Goal: Task Accomplishment & Management: Manage account settings

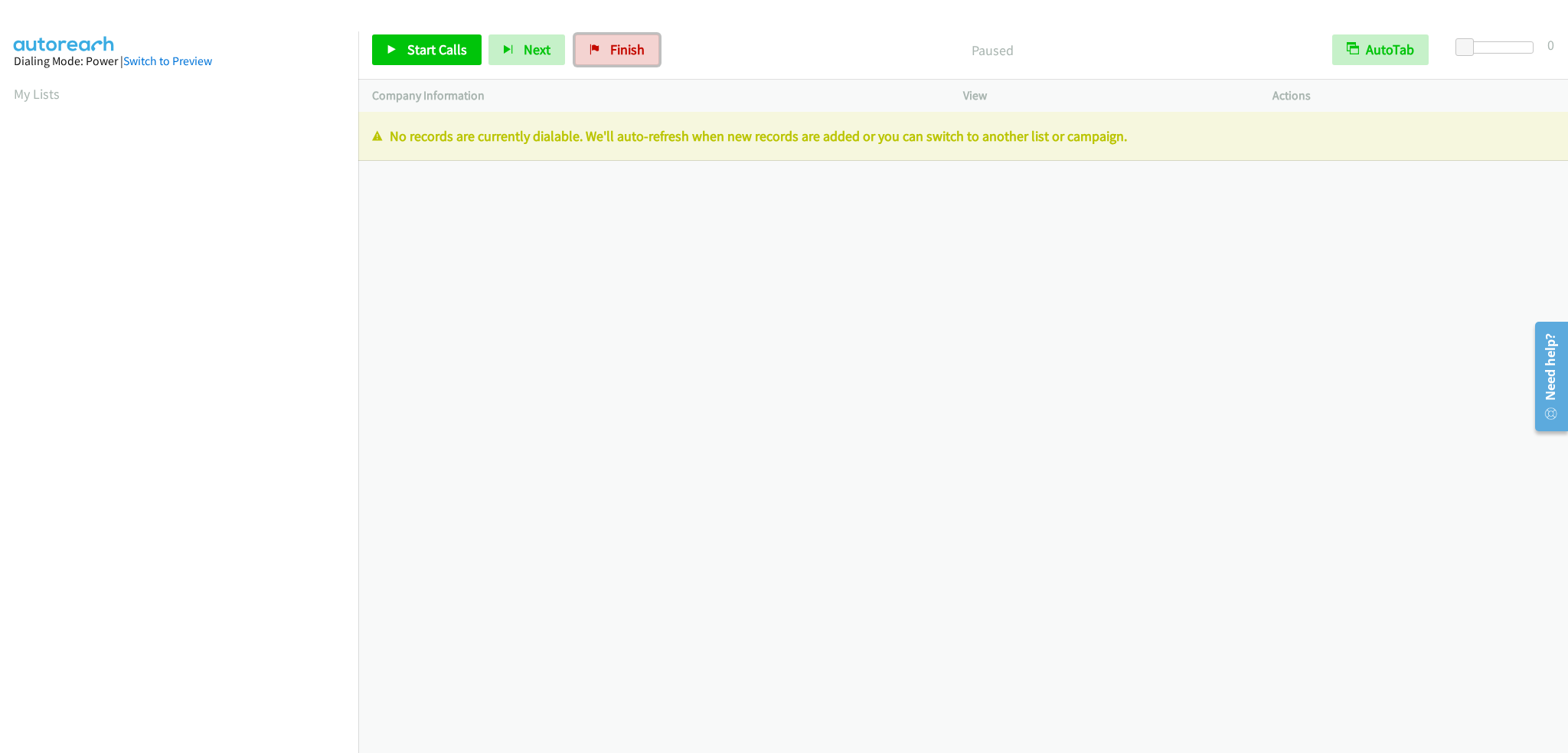
click at [597, 50] on link "Finish" at bounding box center [617, 50] width 84 height 31
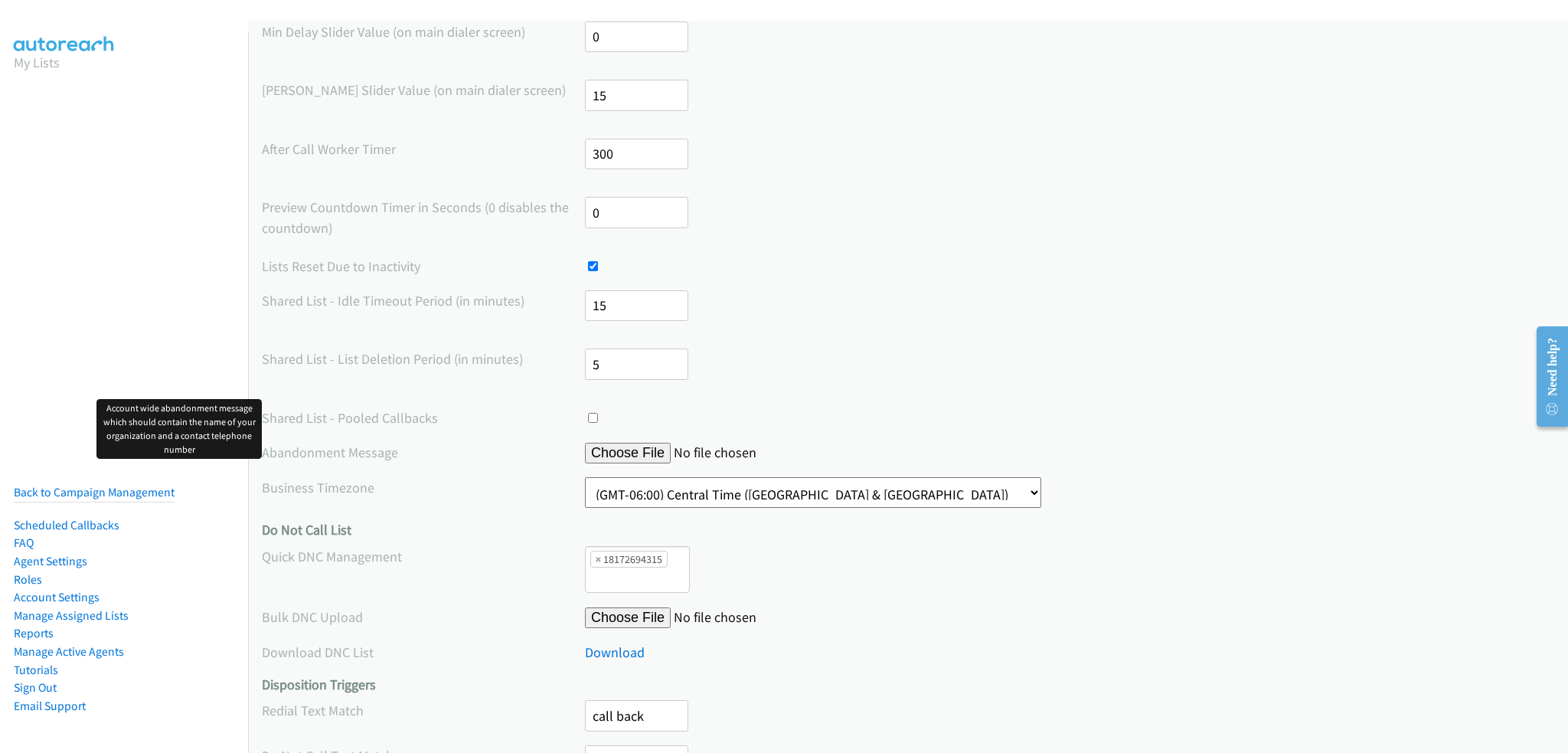
scroll to position [460, 0]
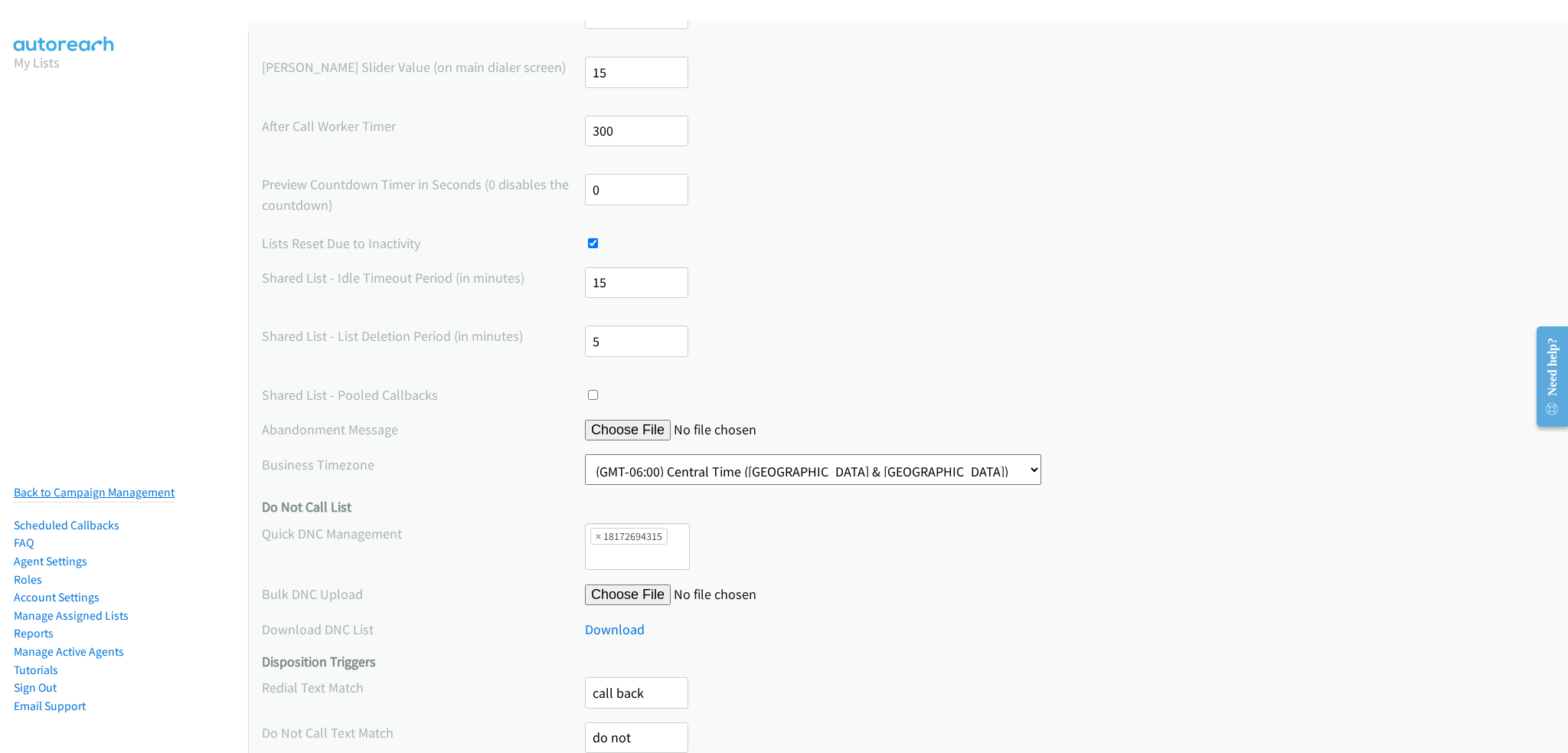
click at [92, 485] on link "Back to Campaign Management" at bounding box center [94, 492] width 161 height 15
